Goal: Task Accomplishment & Management: Manage account settings

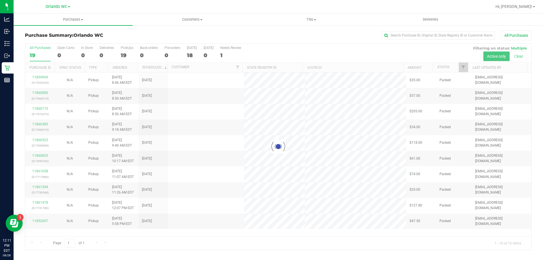
click at [43, 51] on div at bounding box center [278, 147] width 506 height 206
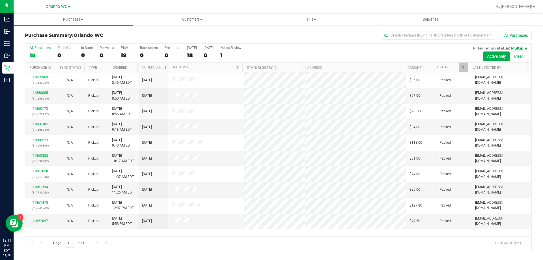
click at [41, 51] on label "All Purchases 19" at bounding box center [40, 54] width 21 height 16
click at [0, 0] on input "All Purchases 19" at bounding box center [0, 0] width 0 height 0
click at [35, 56] on div "10" at bounding box center [40, 55] width 21 height 7
click at [0, 0] on input "All Purchases 10" at bounding box center [0, 0] width 0 height 0
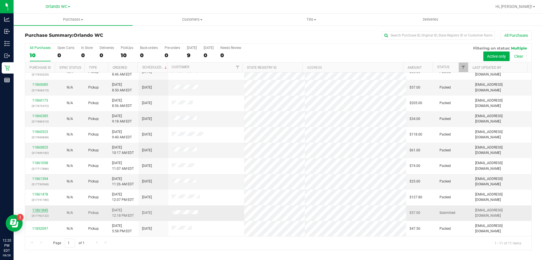
click at [43, 208] on link "11861845" at bounding box center [40, 210] width 16 height 4
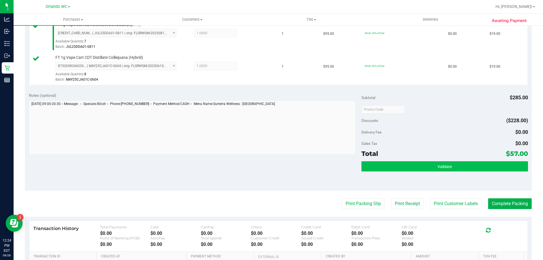
scroll to position [198, 0]
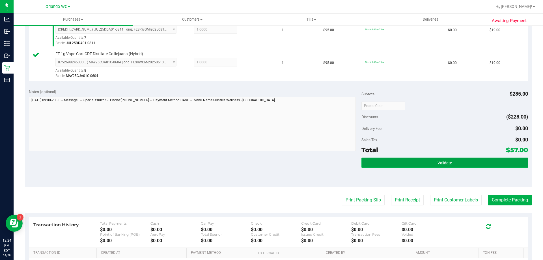
click at [521, 167] on button "Validate" at bounding box center [445, 163] width 166 height 10
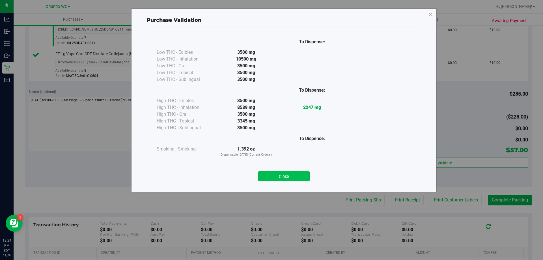
click at [283, 175] on button "Close" at bounding box center [283, 176] width 51 height 10
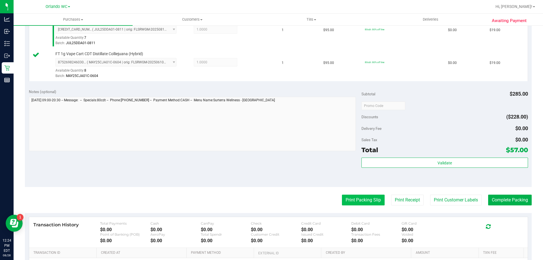
click at [359, 203] on button "Print Packing Slip" at bounding box center [363, 200] width 43 height 11
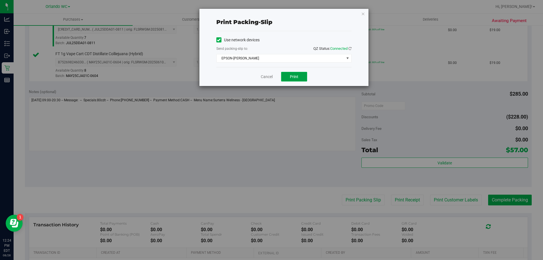
click at [288, 80] on button "Print" at bounding box center [294, 77] width 26 height 10
click at [264, 74] on link "Cancel" at bounding box center [267, 77] width 12 height 6
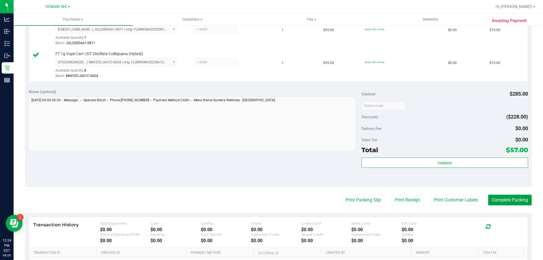
click at [510, 201] on button "Complete Packing" at bounding box center [510, 200] width 44 height 11
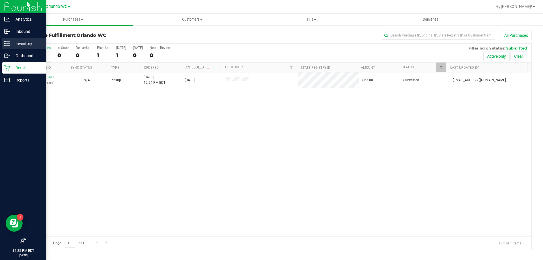
click at [3, 44] on div "Inventory" at bounding box center [24, 43] width 45 height 11
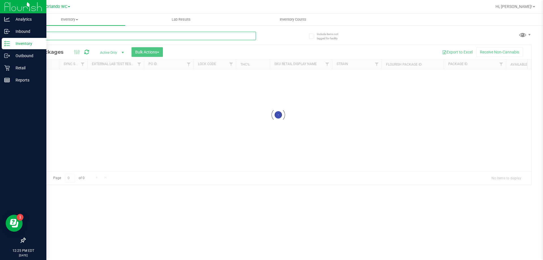
click at [54, 32] on input "text" at bounding box center [140, 36] width 231 height 8
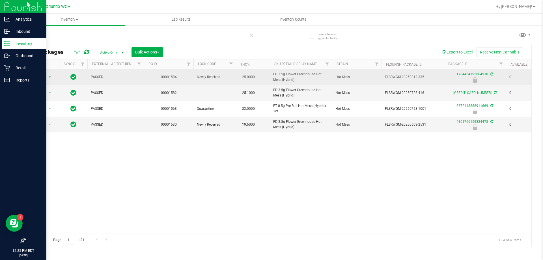
drag, startPoint x: 297, startPoint y: 79, endPoint x: 266, endPoint y: 79, distance: 31.1
click at [266, 79] on tr "Action Action Edit attributes Global inventory Locate package Package audit log…" at bounding box center [439, 77] width 829 height 16
copy tr "FD 3.5g Flower Greenhouse Hot Mess (Hybrid)"
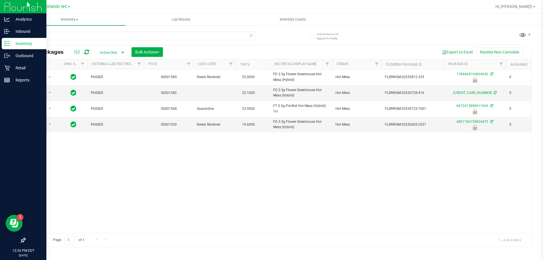
click at [235, 164] on div "Action Action Edit attributes Global inventory Locate package Package audit log…" at bounding box center [278, 151] width 506 height 164
click at [76, 37] on input "htm" at bounding box center [140, 36] width 231 height 8
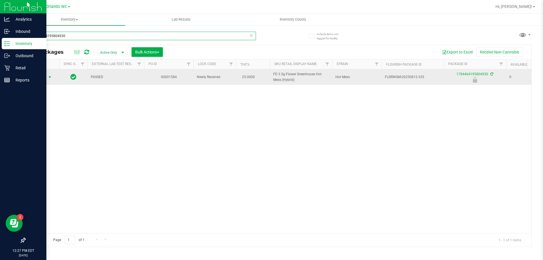
type input "1784464195804930"
click at [45, 79] on span "Action" at bounding box center [38, 77] width 15 height 8
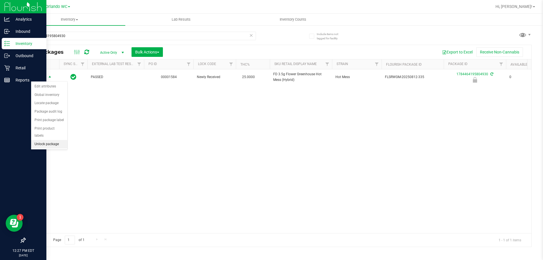
click at [48, 140] on li "Unlock package" at bounding box center [49, 144] width 36 height 8
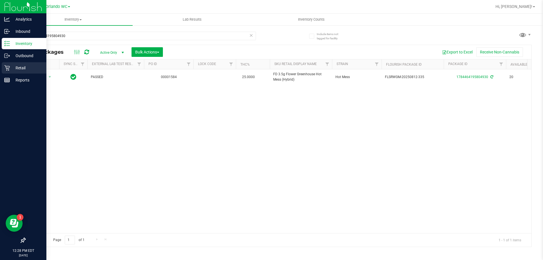
click at [7, 70] on icon at bounding box center [6, 67] width 5 height 5
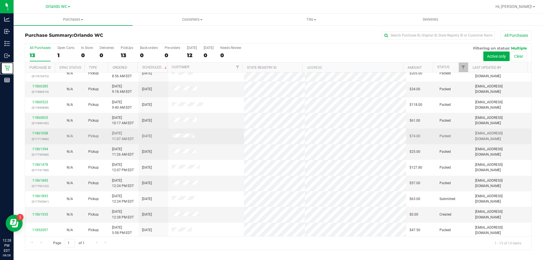
scroll to position [40, 0]
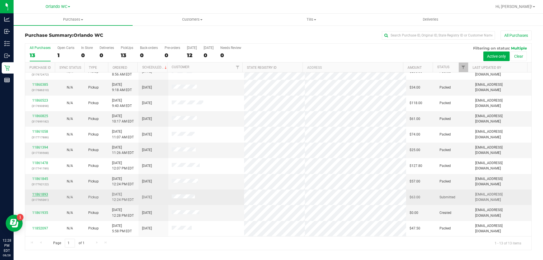
click at [44, 194] on link "11861893" at bounding box center [40, 194] width 16 height 4
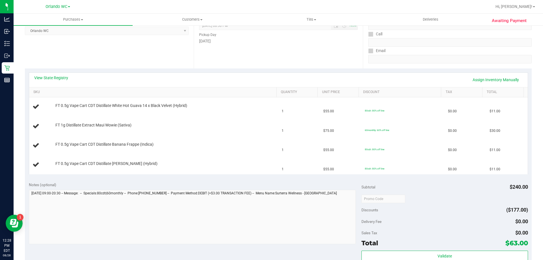
scroll to position [85, 0]
click at [53, 78] on link "View State Registry" at bounding box center [51, 77] width 34 height 6
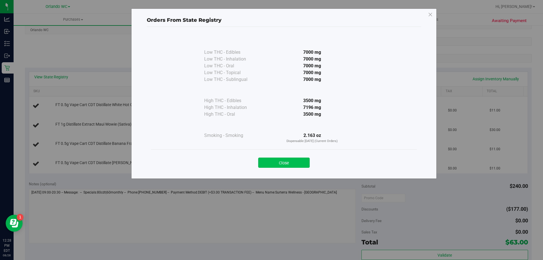
click at [293, 164] on button "Close" at bounding box center [283, 163] width 51 height 10
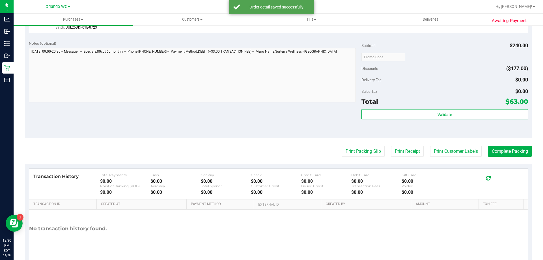
scroll to position [283, 0]
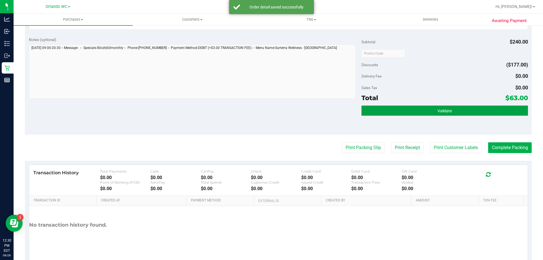
click at [469, 109] on button "Validate" at bounding box center [445, 111] width 166 height 10
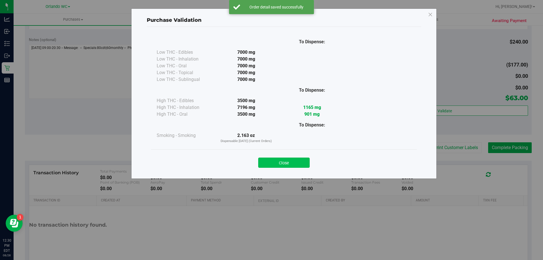
click at [293, 159] on button "Close" at bounding box center [283, 163] width 51 height 10
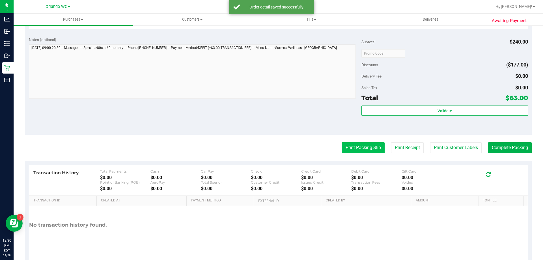
click at [354, 147] on button "Print Packing Slip" at bounding box center [363, 147] width 43 height 11
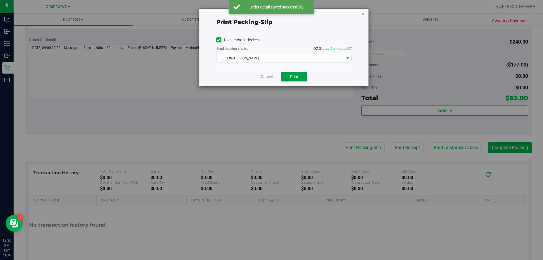
click at [292, 78] on span "Print" at bounding box center [294, 76] width 8 height 5
click at [262, 77] on link "Cancel" at bounding box center [267, 77] width 12 height 6
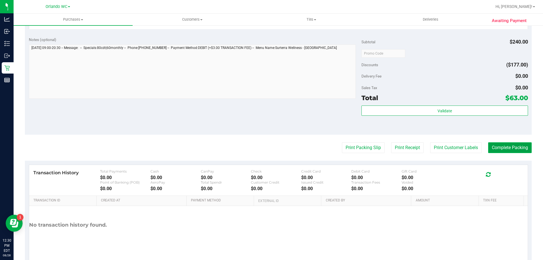
click at [516, 150] on button "Complete Packing" at bounding box center [510, 147] width 44 height 11
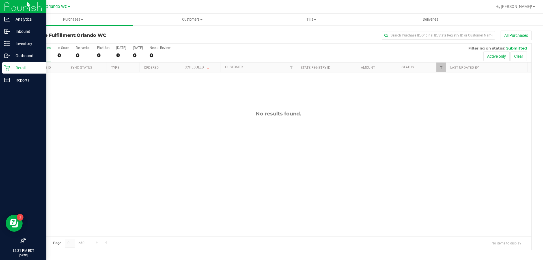
click at [6, 71] on div "Retail" at bounding box center [24, 67] width 45 height 11
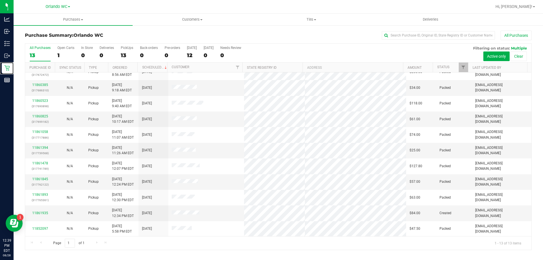
scroll to position [40, 0]
click at [36, 57] on div "13" at bounding box center [40, 55] width 21 height 7
click at [0, 0] on input "All Purchases 13" at bounding box center [0, 0] width 0 height 0
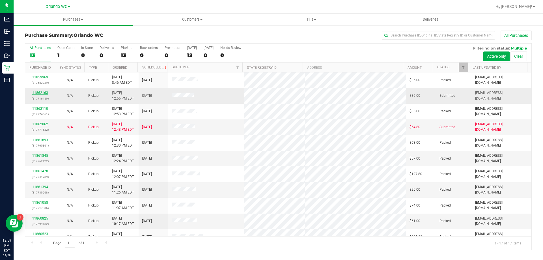
click at [47, 94] on link "11862163" at bounding box center [40, 93] width 16 height 4
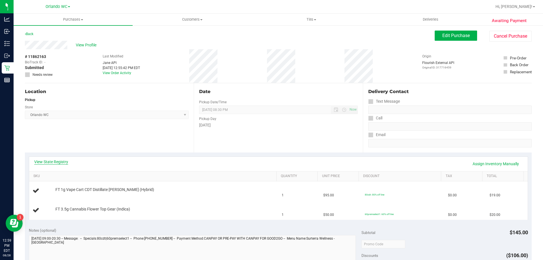
click at [50, 162] on link "View State Registry" at bounding box center [51, 162] width 34 height 6
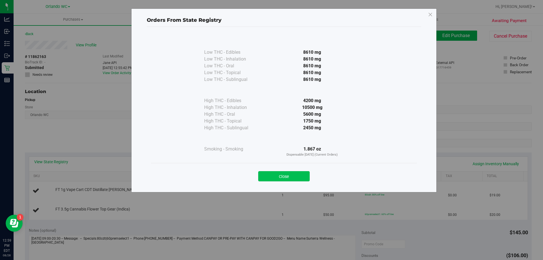
click at [298, 174] on button "Close" at bounding box center [283, 176] width 51 height 10
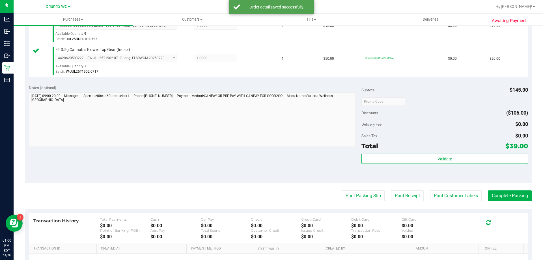
scroll to position [170, 0]
click at [415, 151] on div "Subtotal $145.00 Discounts ($106.00) Delivery Fee $0.00 Sales Tax $0.00 Total $…" at bounding box center [445, 132] width 166 height 94
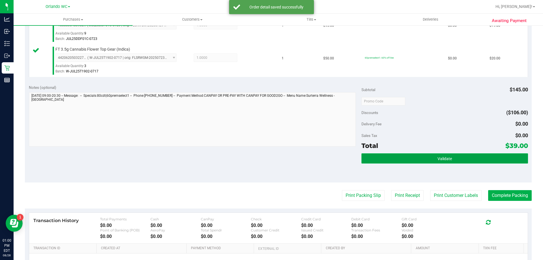
click at [411, 156] on button "Validate" at bounding box center [445, 158] width 166 height 10
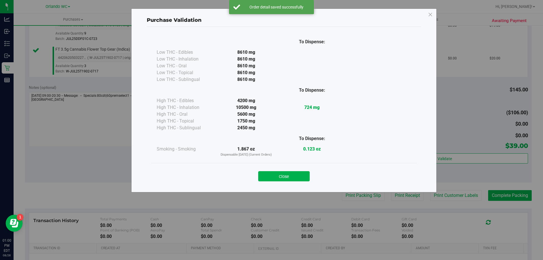
click at [300, 167] on div "Close" at bounding box center [284, 174] width 266 height 23
click at [304, 182] on div "Close" at bounding box center [284, 174] width 266 height 23
click at [301, 179] on button "Close" at bounding box center [283, 176] width 51 height 10
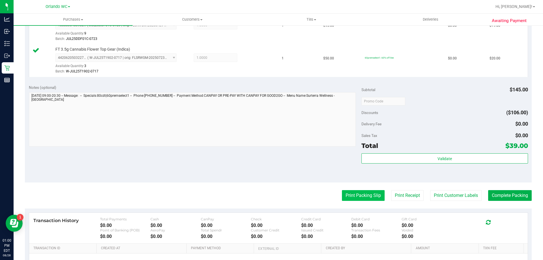
click at [360, 197] on button "Print Packing Slip" at bounding box center [363, 195] width 43 height 11
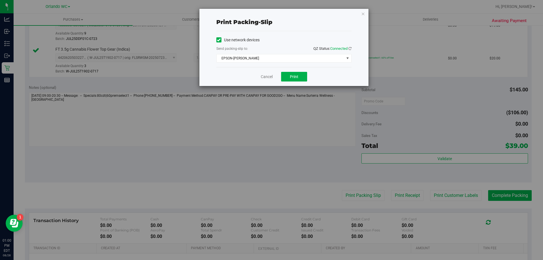
click at [296, 70] on div "Cancel Print" at bounding box center [283, 76] width 135 height 19
click at [295, 70] on div "Cancel Print" at bounding box center [283, 76] width 135 height 19
click at [293, 73] on button "Print" at bounding box center [294, 77] width 26 height 10
click at [266, 75] on link "Cancel" at bounding box center [267, 77] width 12 height 6
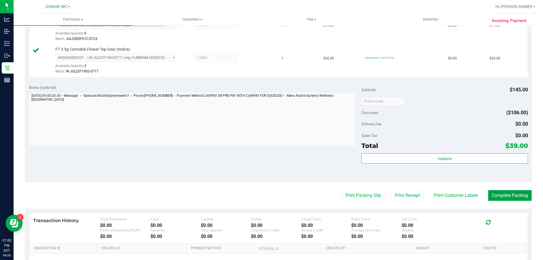
click at [508, 197] on button "Complete Packing" at bounding box center [510, 195] width 44 height 11
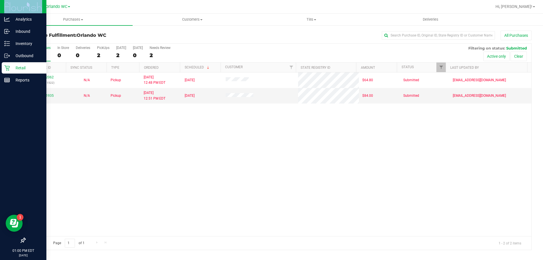
click at [5, 66] on icon at bounding box center [7, 68] width 6 height 6
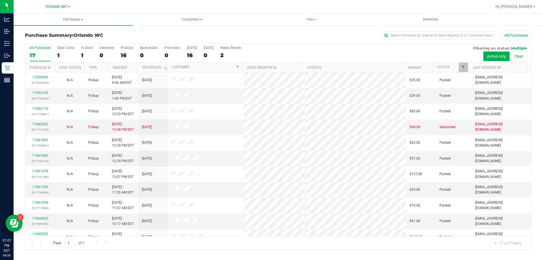
click at [399, 46] on div "All Purchases 17 Open Carts 1 In Store 1 Deliveries 0 PickUps 16 Back-orders 0 …" at bounding box center [278, 46] width 506 height 5
click at [37, 50] on label "All Purchases 17" at bounding box center [40, 54] width 21 height 16
click at [0, 0] on input "All Purchases 17" at bounding box center [0, 0] width 0 height 0
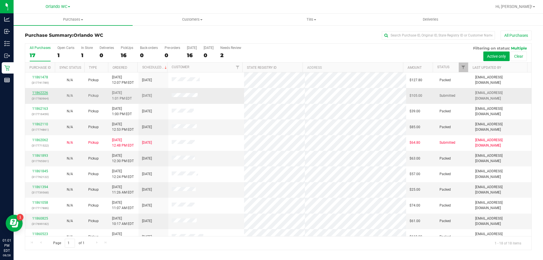
click at [43, 94] on link "11862226" at bounding box center [40, 93] width 16 height 4
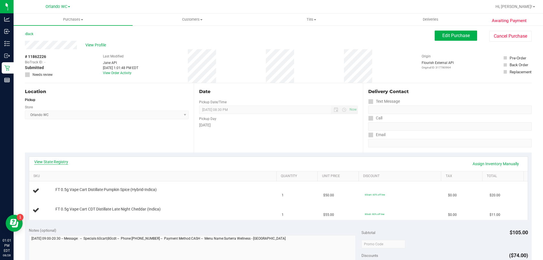
click at [49, 161] on link "View State Registry" at bounding box center [51, 162] width 34 height 6
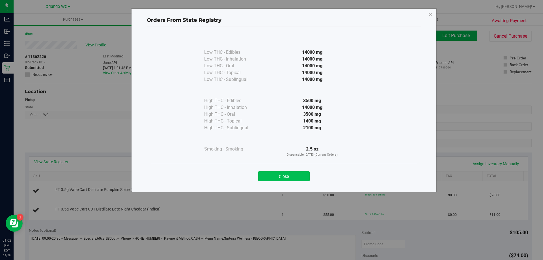
click at [301, 171] on button "Close" at bounding box center [283, 176] width 51 height 10
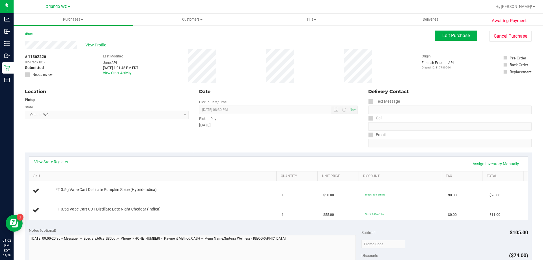
click at [252, 156] on div "View State Registry Assign Inventory Manually SKU Quantity Unit Price Discount …" at bounding box center [278, 187] width 499 height 63
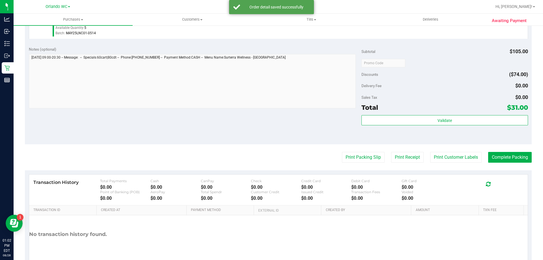
scroll to position [226, 0]
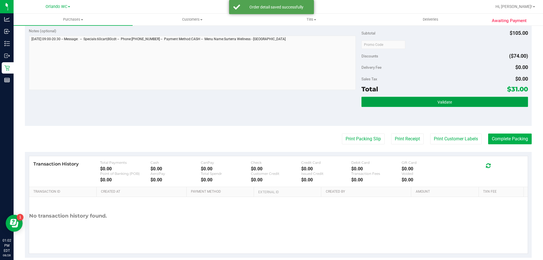
click at [439, 100] on span "Validate" at bounding box center [445, 102] width 14 height 5
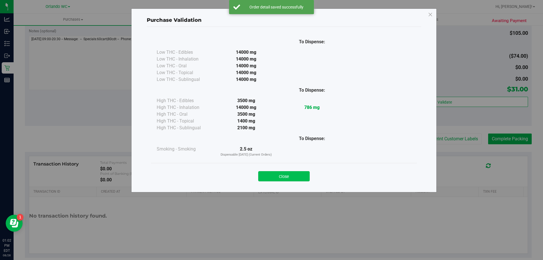
click at [279, 180] on button "Close" at bounding box center [283, 176] width 51 height 10
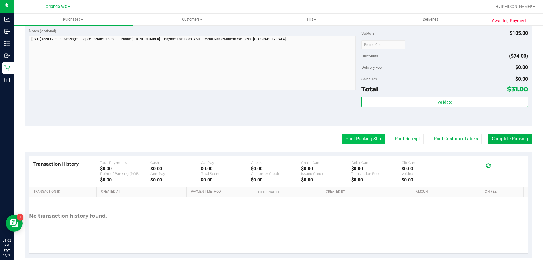
click at [354, 143] on button "Print Packing Slip" at bounding box center [363, 139] width 43 height 11
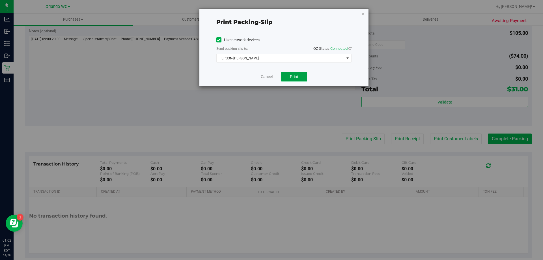
click at [295, 76] on span "Print" at bounding box center [294, 76] width 8 height 5
click at [270, 77] on link "Cancel" at bounding box center [267, 77] width 12 height 6
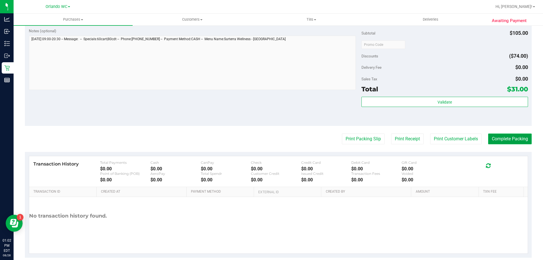
click at [518, 136] on button "Complete Packing" at bounding box center [510, 139] width 44 height 11
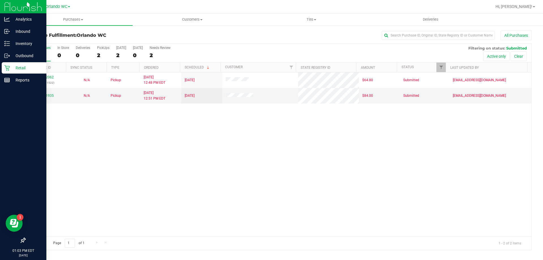
click at [2, 66] on div "Retail" at bounding box center [24, 67] width 45 height 11
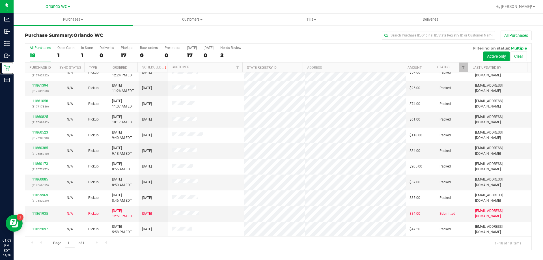
scroll to position [118, 0]
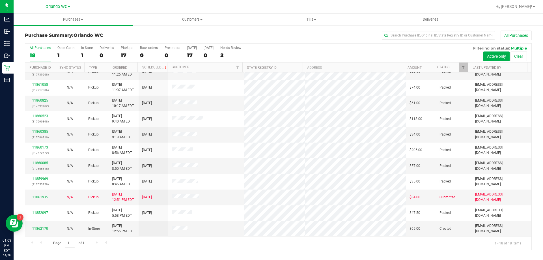
click at [376, 32] on div "All Purchases" at bounding box center [363, 36] width 338 height 10
click at [49, 51] on label "All Purchases 18" at bounding box center [40, 54] width 21 height 16
click at [0, 0] on input "All Purchases 18" at bounding box center [0, 0] width 0 height 0
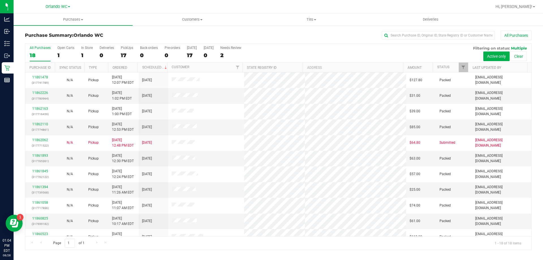
click at [42, 56] on div "18" at bounding box center [40, 55] width 21 height 7
click at [0, 0] on input "All Purchases 18" at bounding box center [0, 0] width 0 height 0
